Goal: Task Accomplishment & Management: Use online tool/utility

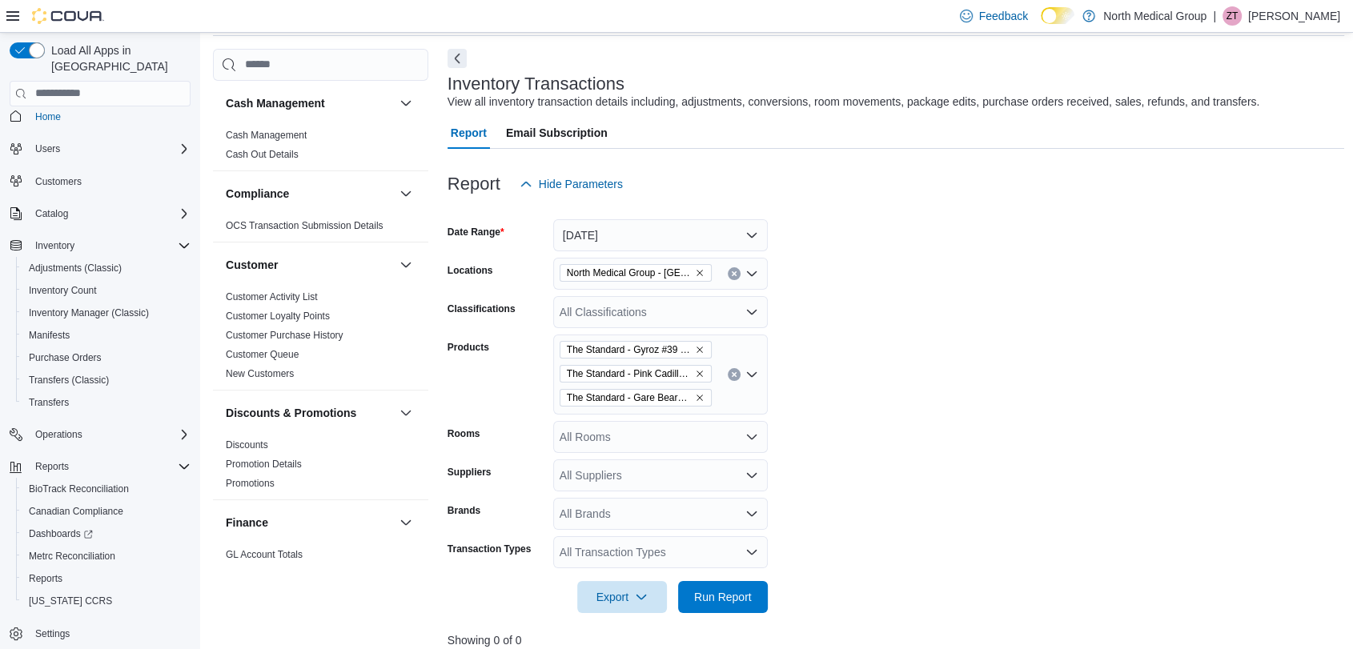
scroll to position [356, 0]
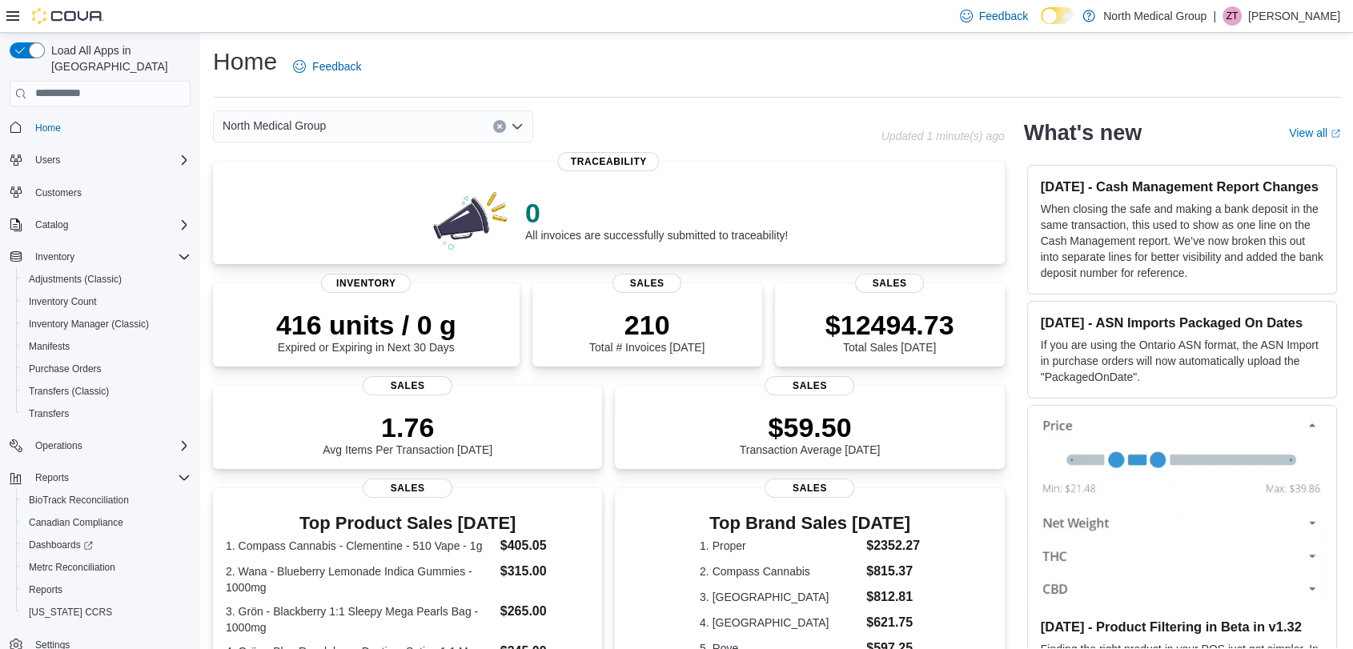
click at [22, 6] on div at bounding box center [55, 16] width 98 height 32
click at [6, 14] on icon at bounding box center [12, 16] width 13 height 13
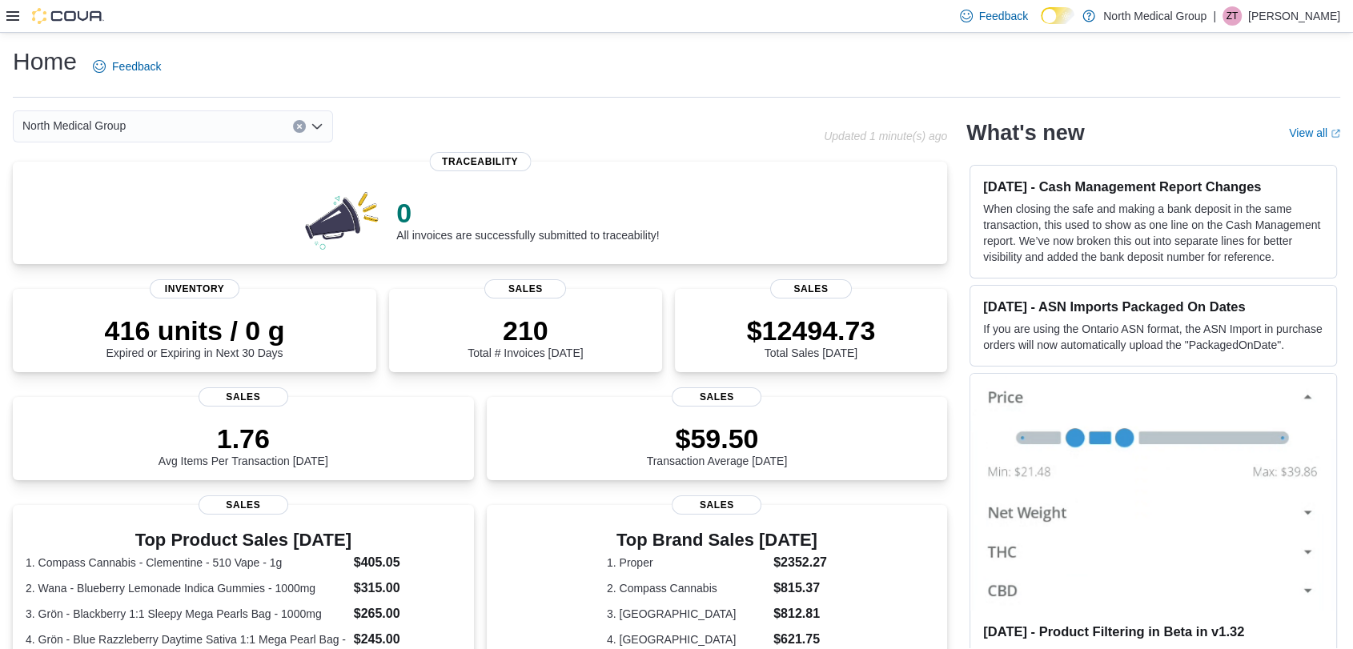
click at [1, 24] on div "Feedback Dark Mode North Medical Group | ZT Zachary Tebeau" at bounding box center [676, 16] width 1353 height 33
click at [5, 19] on div "Feedback Dark Mode North Medical Group | ZT Zachary Tebeau" at bounding box center [676, 16] width 1353 height 33
click at [13, 11] on icon at bounding box center [12, 16] width 13 height 10
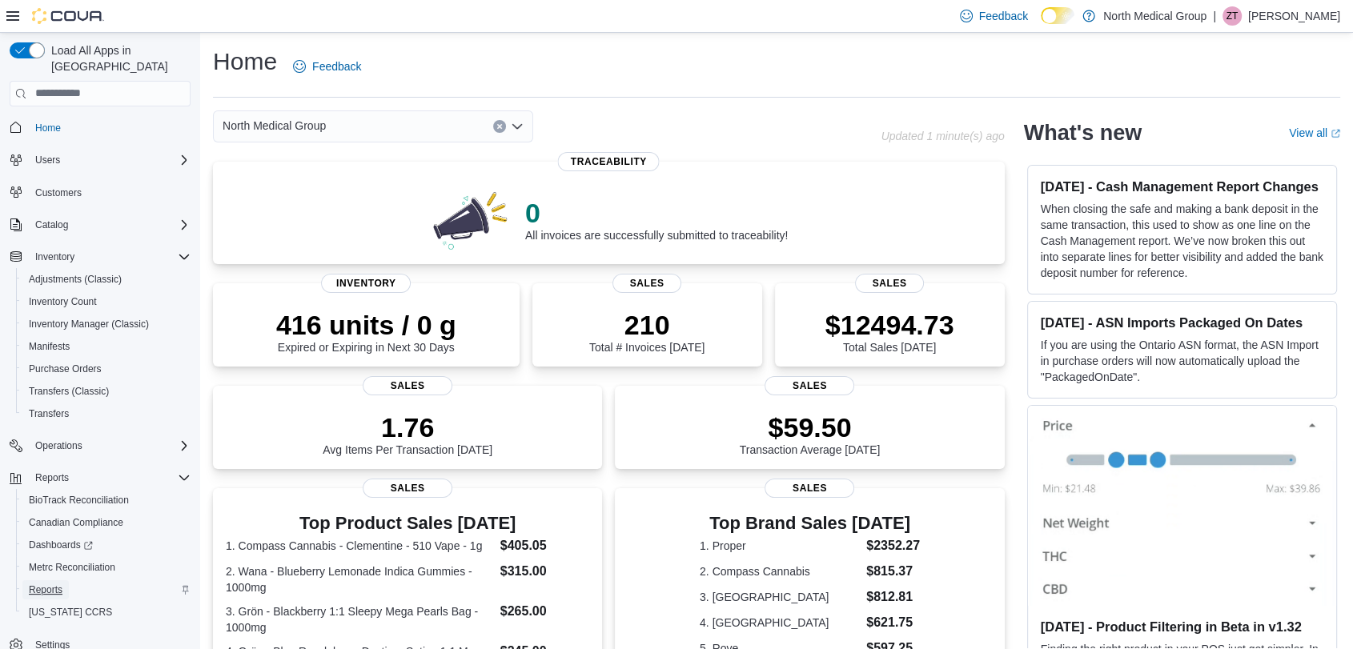
click at [38, 584] on span "Reports" at bounding box center [46, 590] width 34 height 13
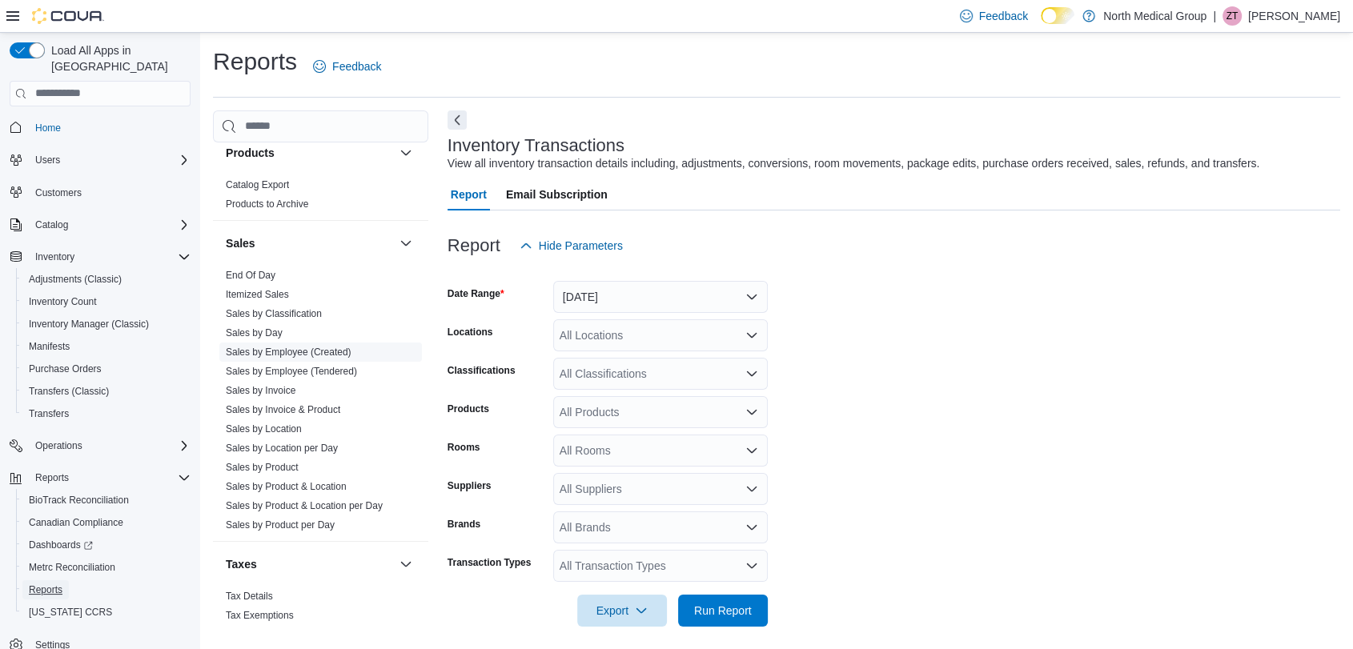
scroll to position [1038, 0]
click at [263, 271] on link "End Of Day" at bounding box center [251, 275] width 50 height 11
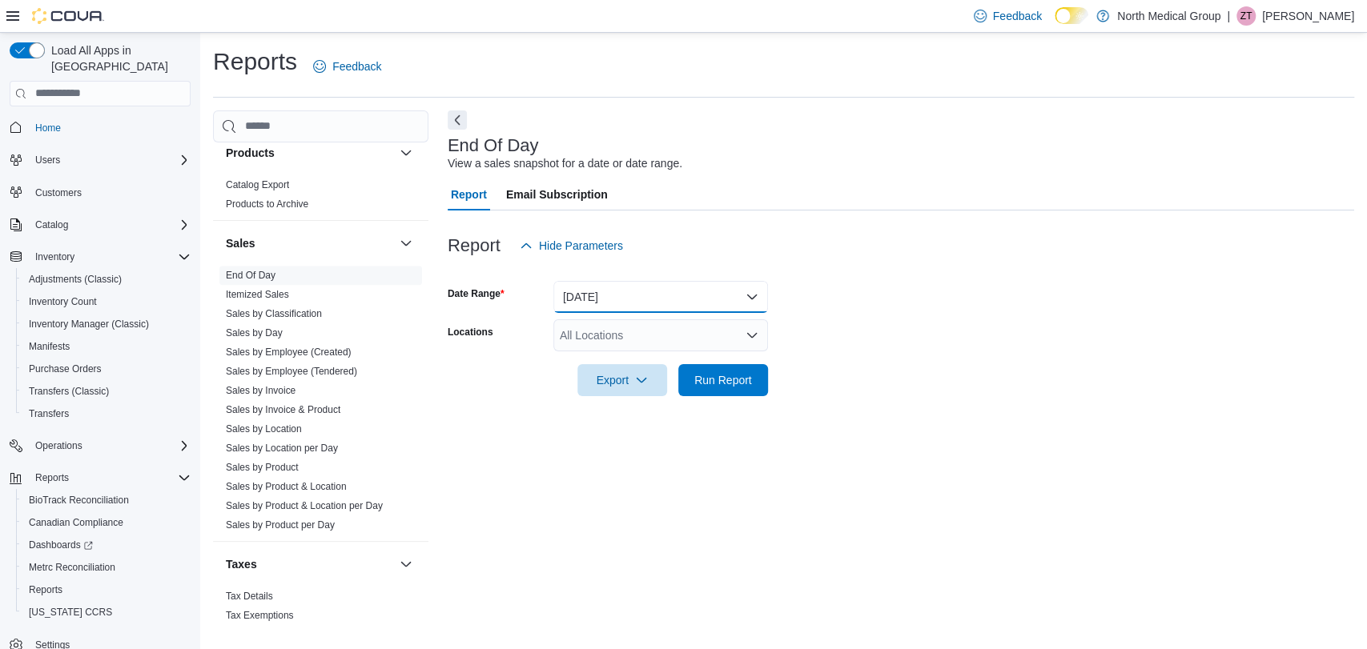
click at [651, 300] on button "Today" at bounding box center [660, 297] width 215 height 32
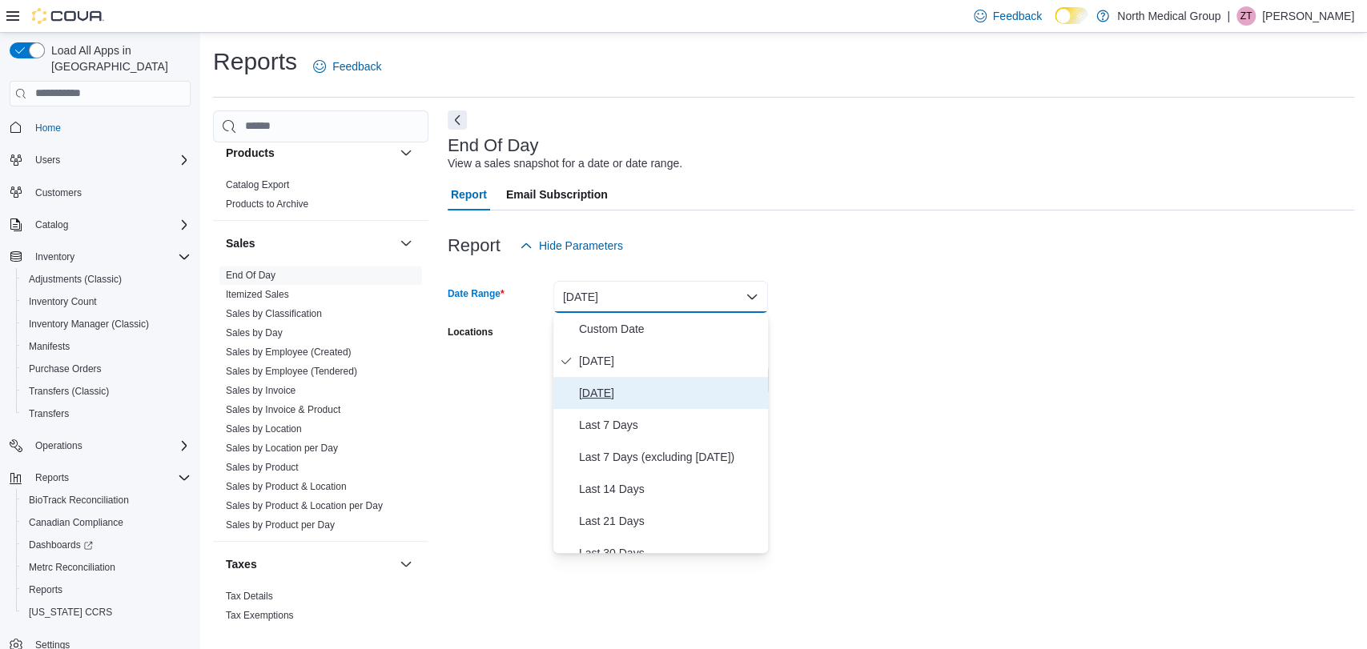
click at [609, 393] on span "Yesterday" at bounding box center [670, 393] width 183 height 19
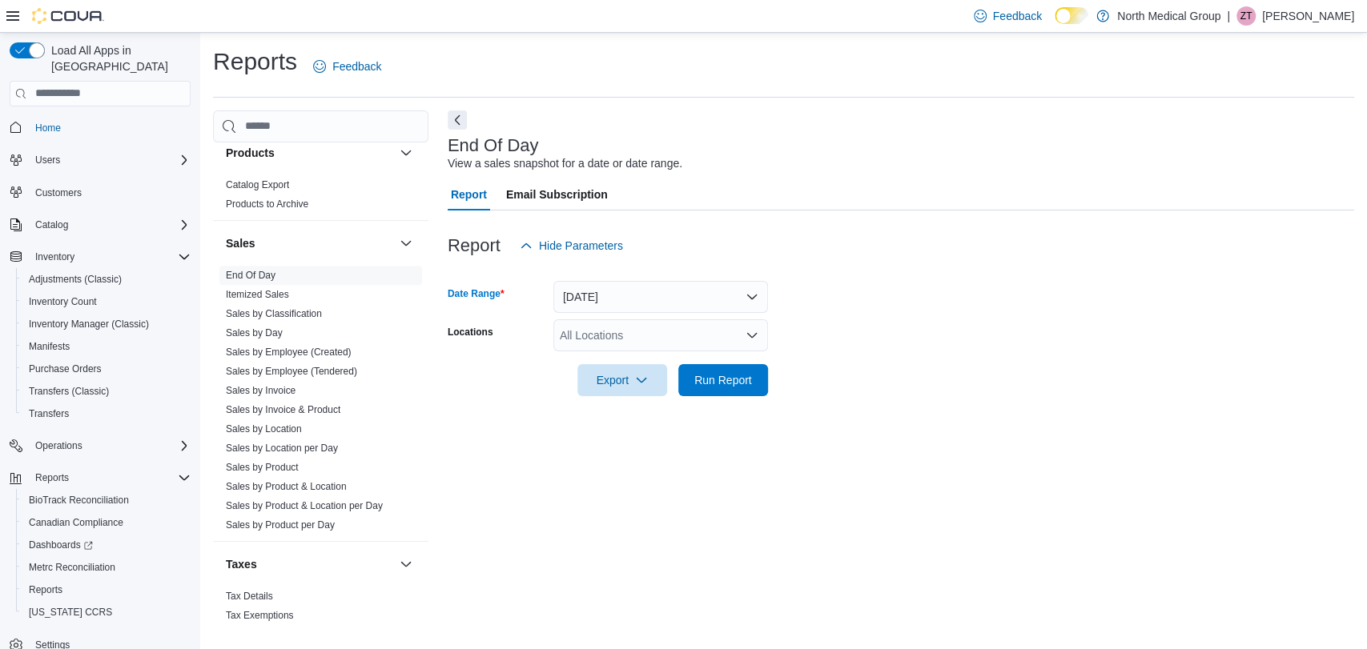
click at [627, 332] on div "All Locations" at bounding box center [660, 335] width 215 height 32
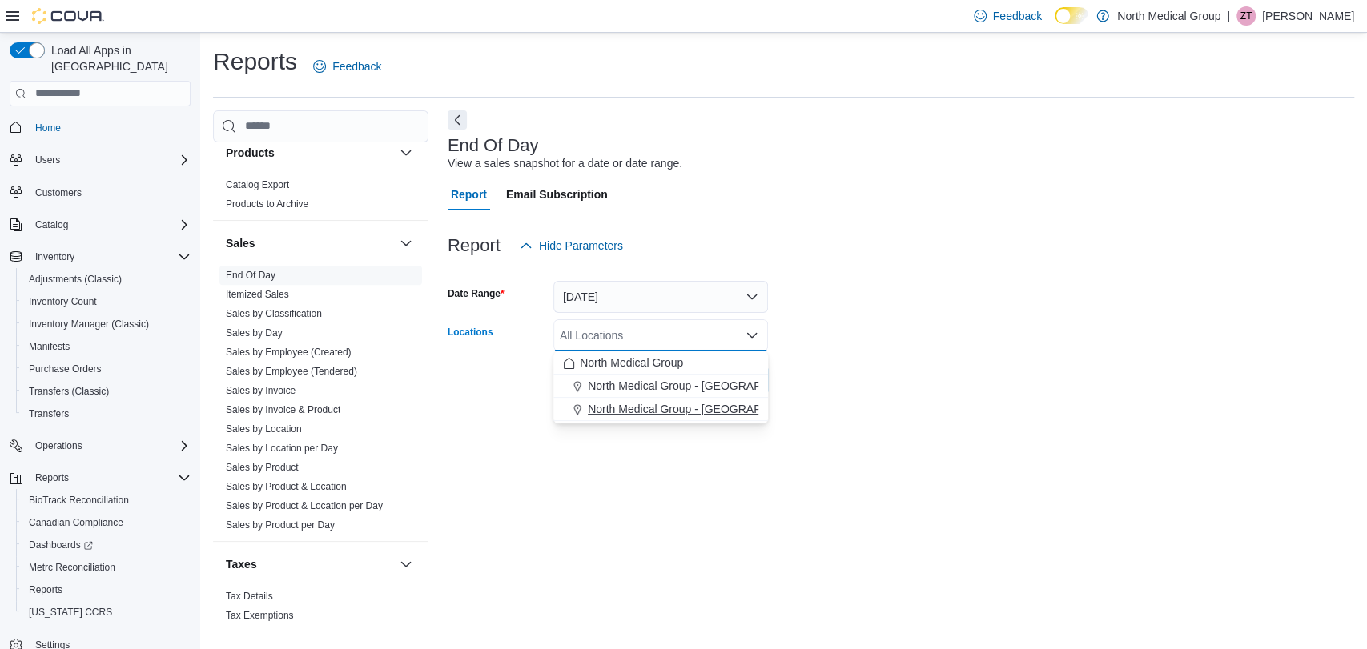
click at [644, 410] on span "North Medical Group - Pevely" at bounding box center [703, 409] width 230 height 16
drag, startPoint x: 846, startPoint y: 494, endPoint x: 788, endPoint y: 443, distance: 77.1
click at [846, 488] on div "End Of Day View a sales snapshot for a date or date range. Report Email Subscri…" at bounding box center [901, 369] width 906 height 519
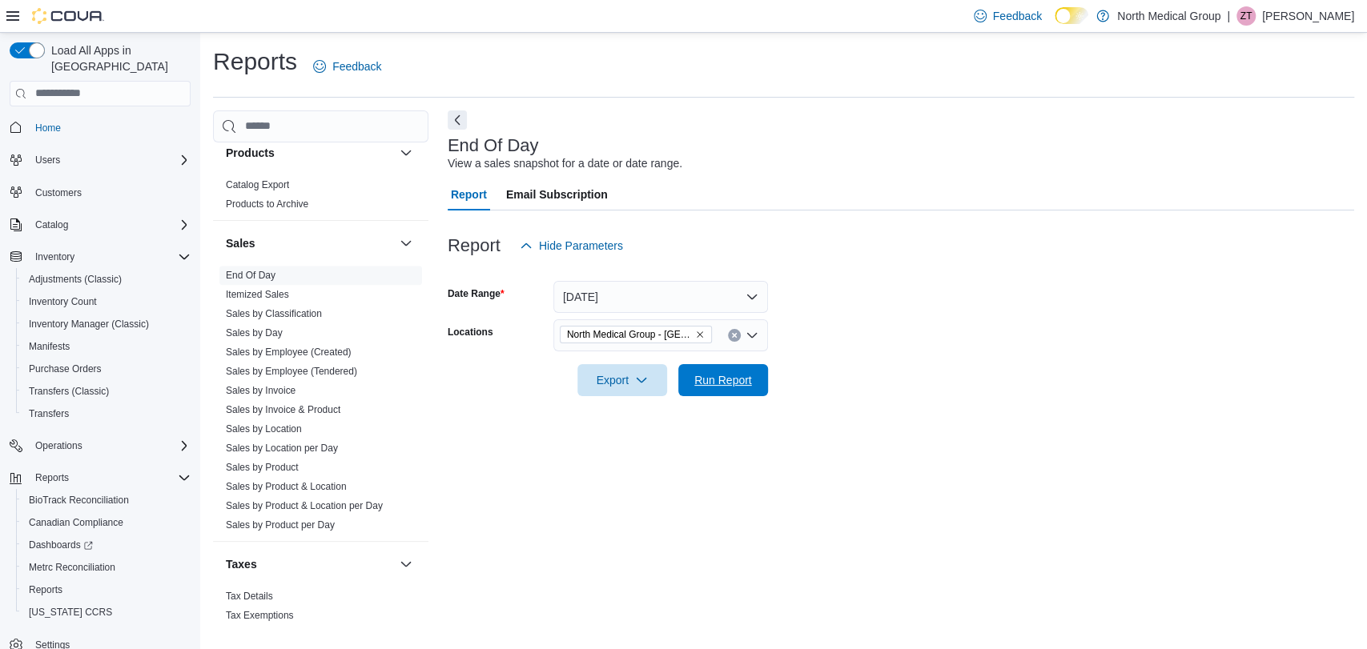
click at [729, 386] on span "Run Report" at bounding box center [723, 380] width 58 height 16
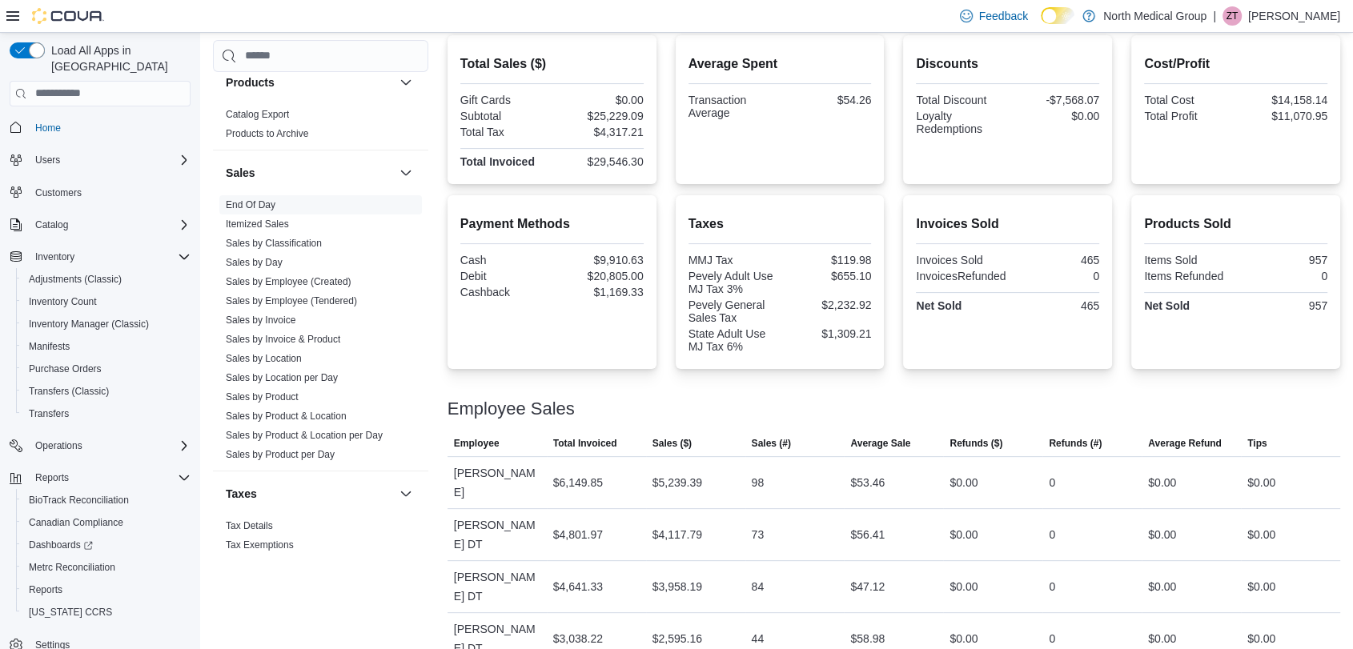
scroll to position [381, 0]
drag, startPoint x: 1091, startPoint y: 300, endPoint x: 1116, endPoint y: 302, distance: 25.7
click at [1112, 302] on div "Invoices Sold Invoices Sold 465 InvoicesRefunded 0 Net Sold 465" at bounding box center [1007, 282] width 209 height 174
click at [1099, 319] on div "Invoices Sold Invoices Sold 465 InvoicesRefunded 0 Net Sold 465" at bounding box center [1007, 281] width 183 height 148
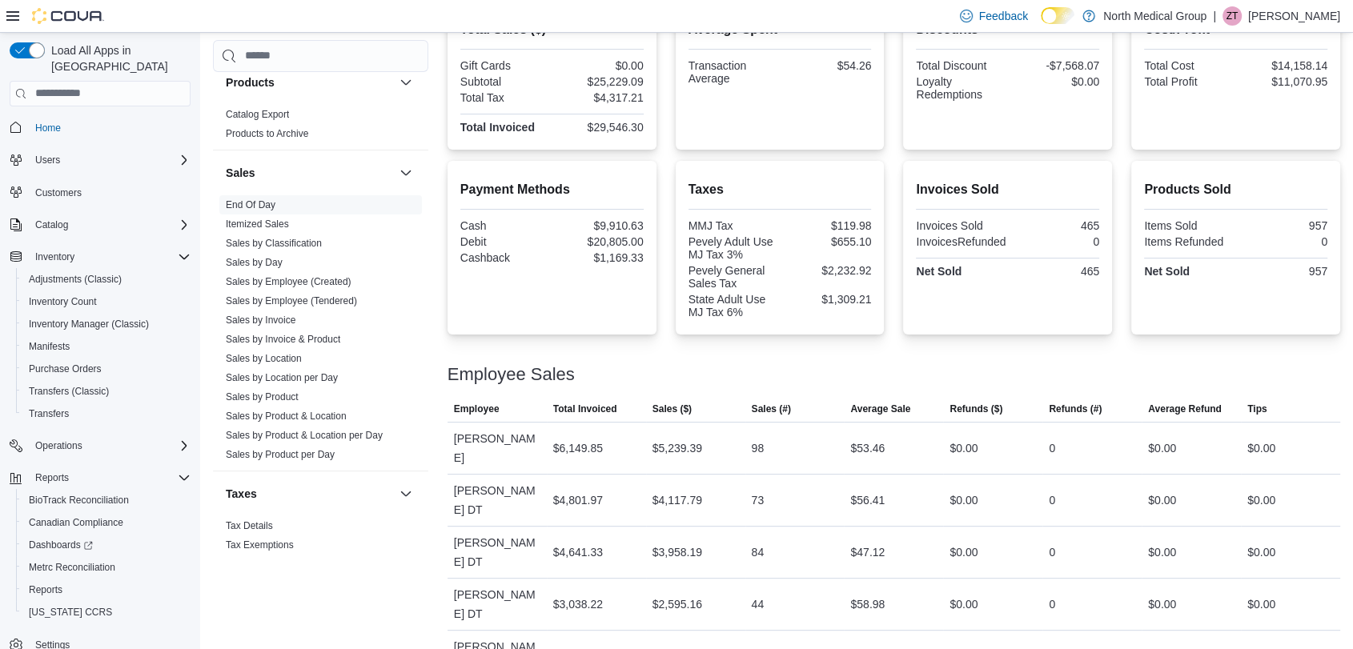
scroll to position [444, 0]
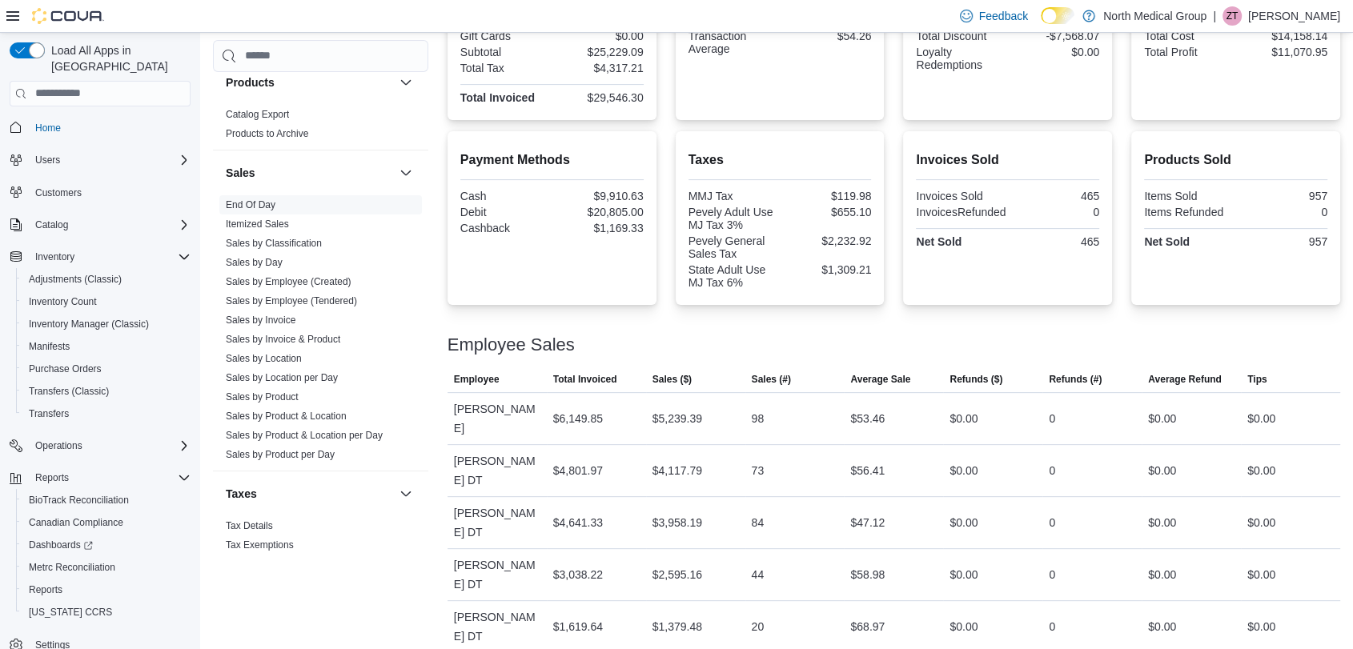
click at [730, 341] on div "Employee Sales" at bounding box center [894, 344] width 893 height 19
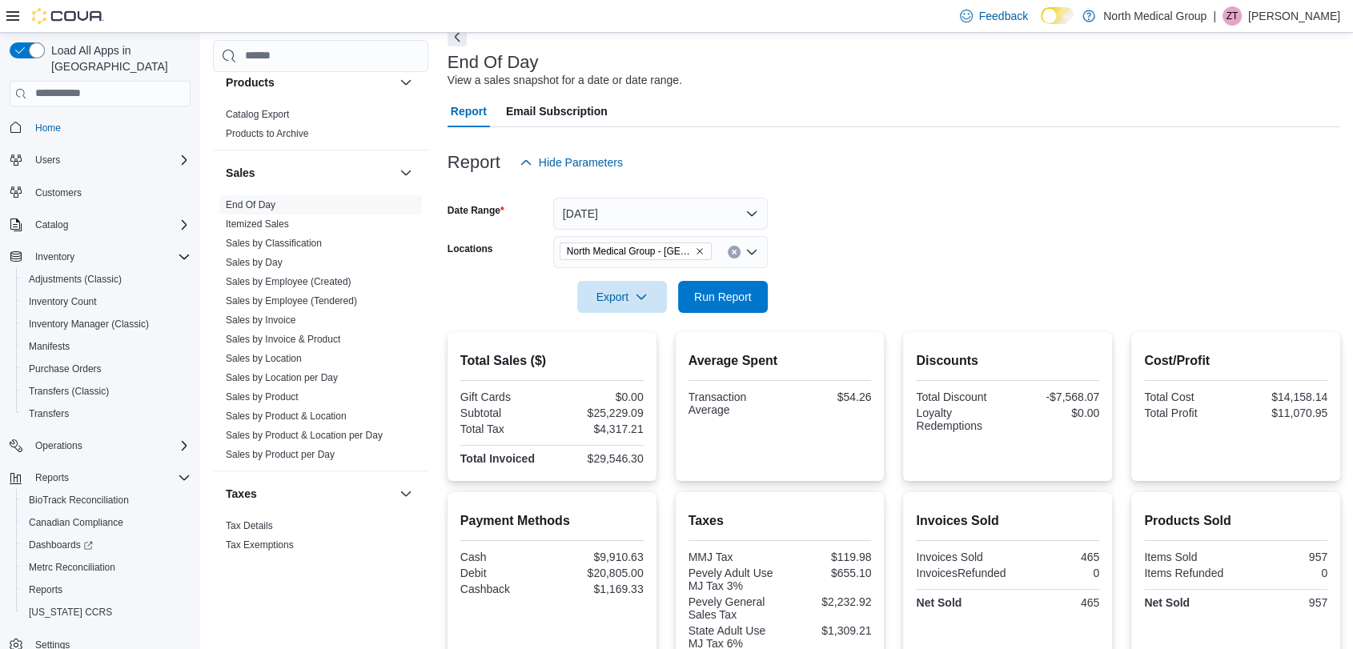
scroll to position [0, 0]
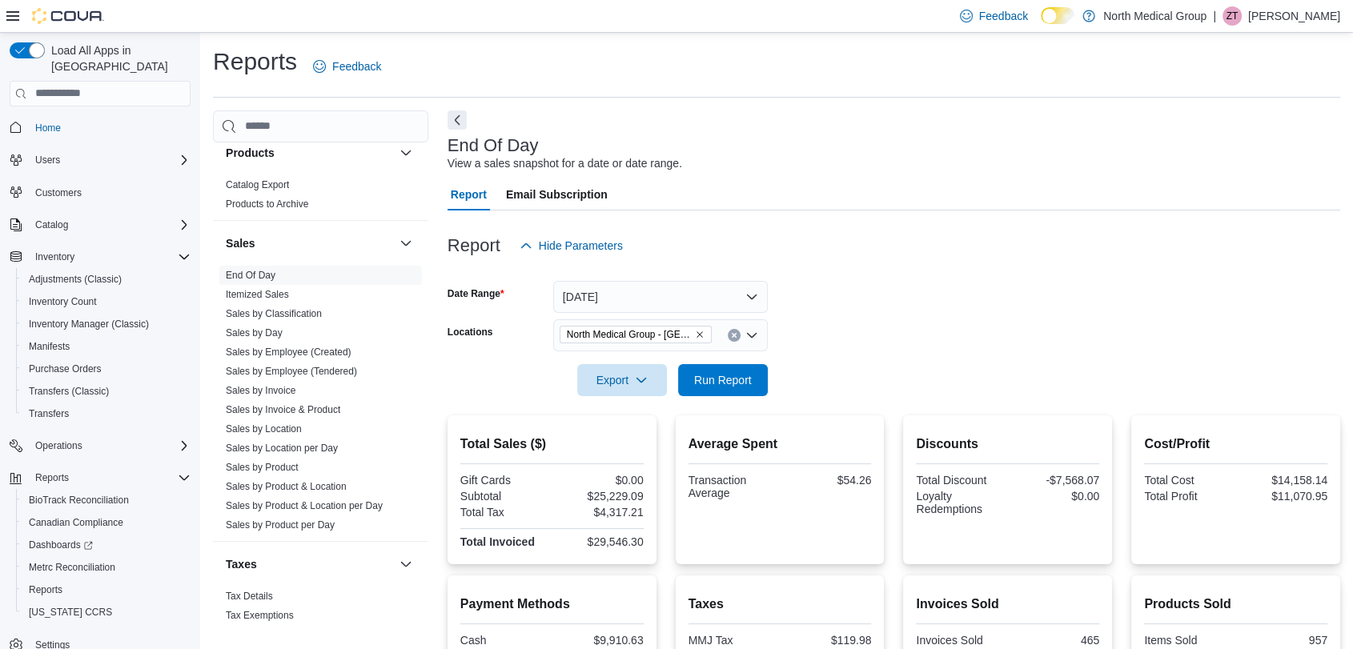
click at [844, 137] on div "End Of Day View a sales snapshot for a date or date range." at bounding box center [890, 154] width 885 height 36
click at [771, 166] on div "End Of Day View a sales snapshot for a date or date range." at bounding box center [890, 154] width 885 height 36
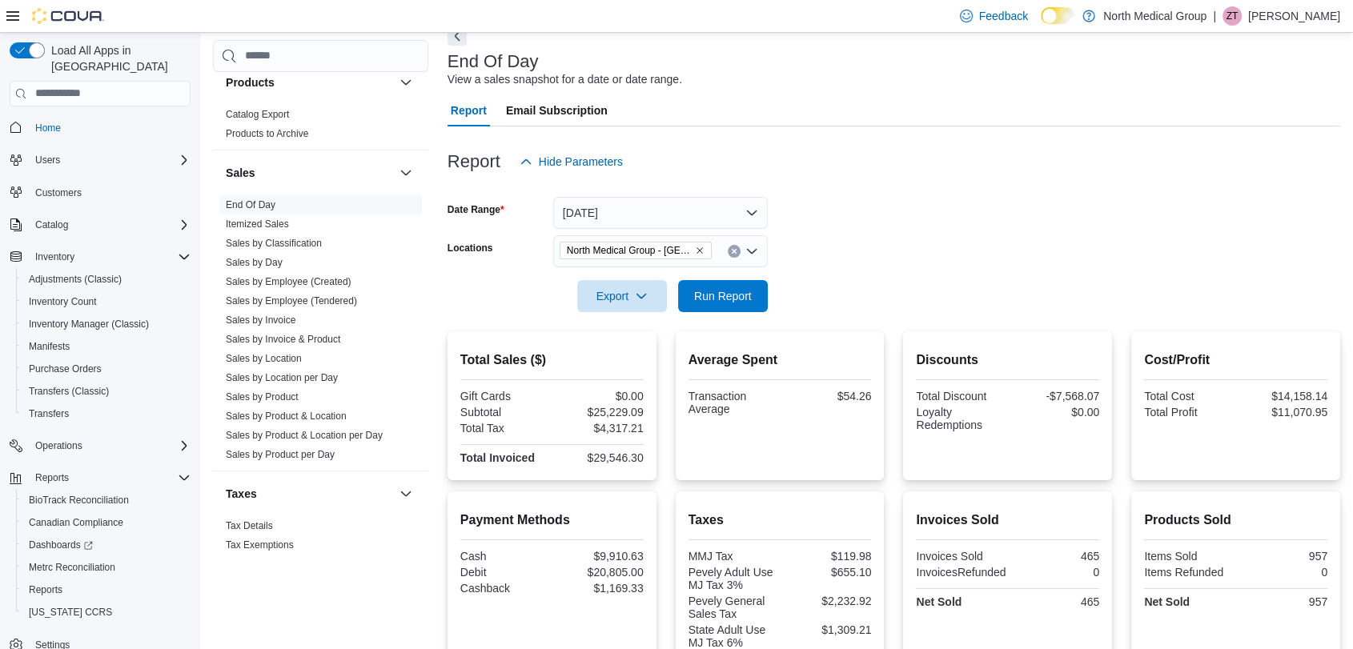
scroll to position [89, 0]
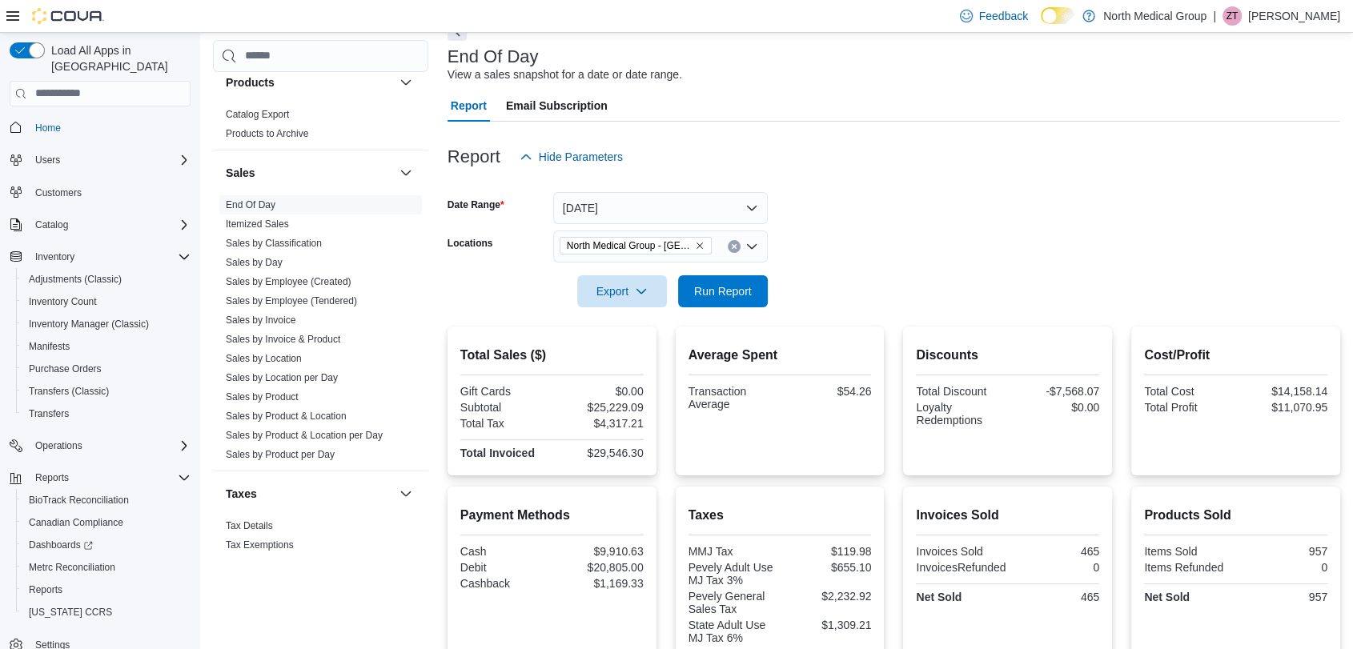
drag, startPoint x: 970, startPoint y: 190, endPoint x: 841, endPoint y: 130, distance: 142.2
click at [970, 190] on div at bounding box center [894, 182] width 893 height 19
click at [717, 293] on span "Run Report" at bounding box center [723, 291] width 58 height 16
click at [721, 291] on span "Run Report" at bounding box center [723, 291] width 58 height 16
click at [732, 282] on span "Run Report" at bounding box center [723, 291] width 70 height 32
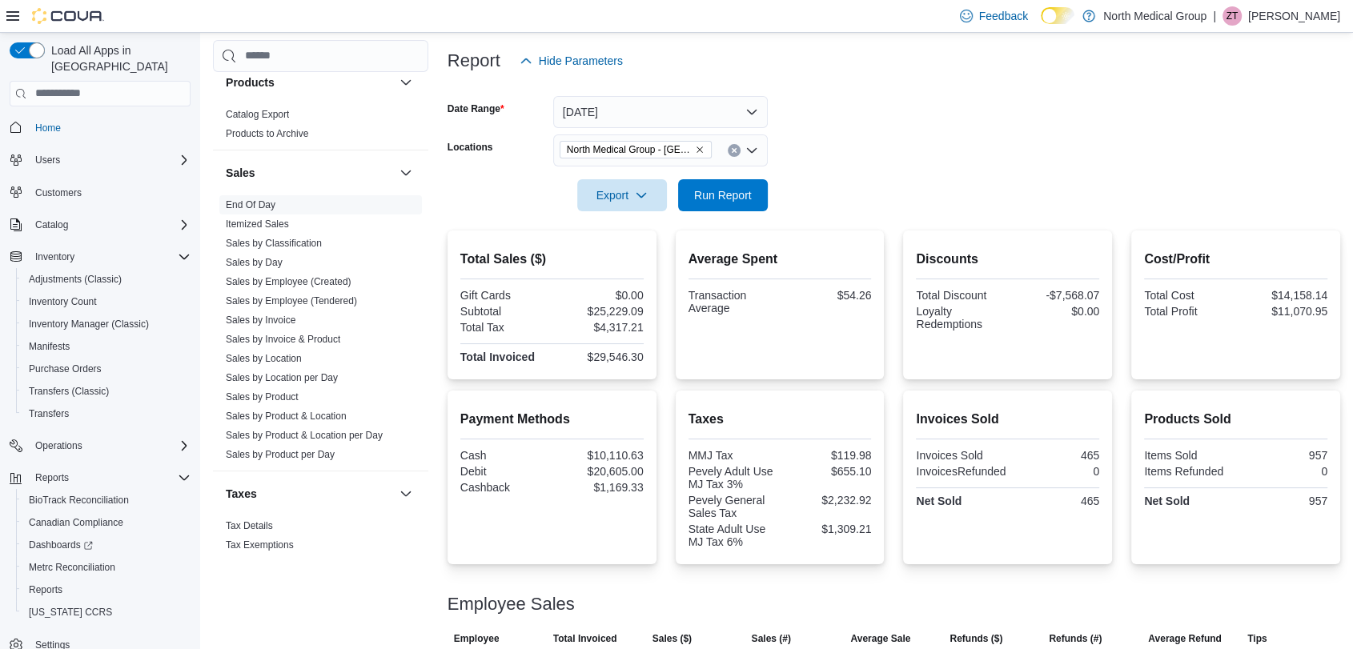
scroll to position [356, 0]
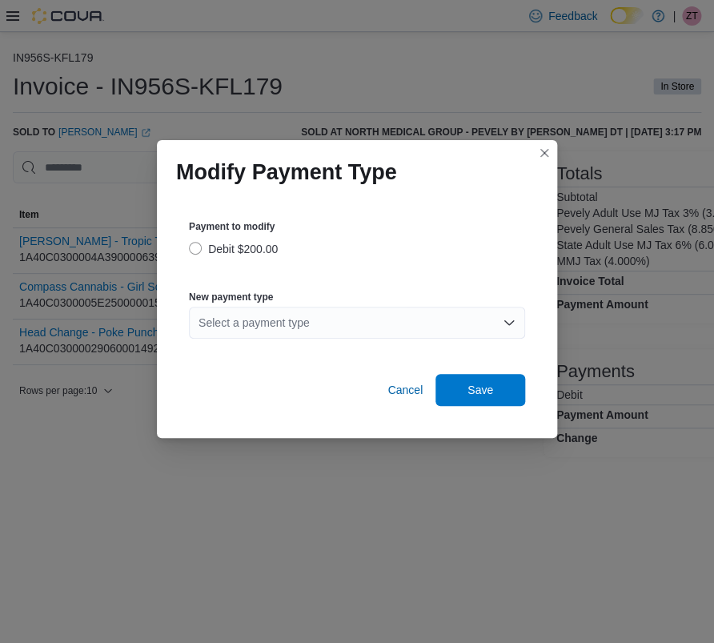
click at [308, 322] on div "Select a payment type" at bounding box center [357, 323] width 336 height 32
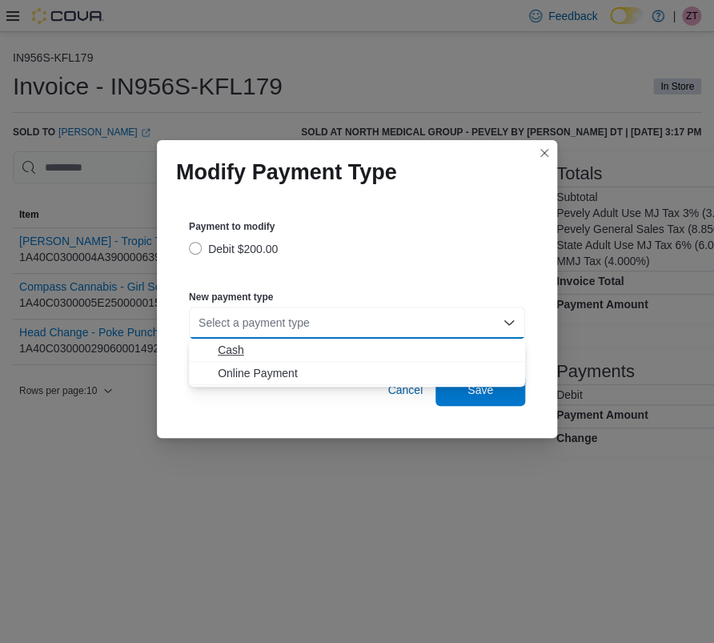
click at [239, 345] on span "Cash" at bounding box center [367, 350] width 298 height 16
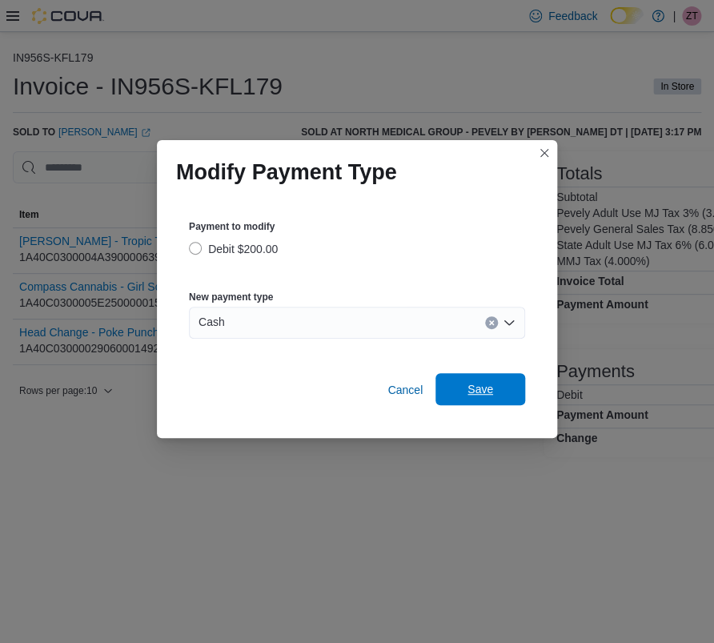
click at [480, 379] on span "Save" at bounding box center [480, 389] width 70 height 32
